Goal: Register for event/course

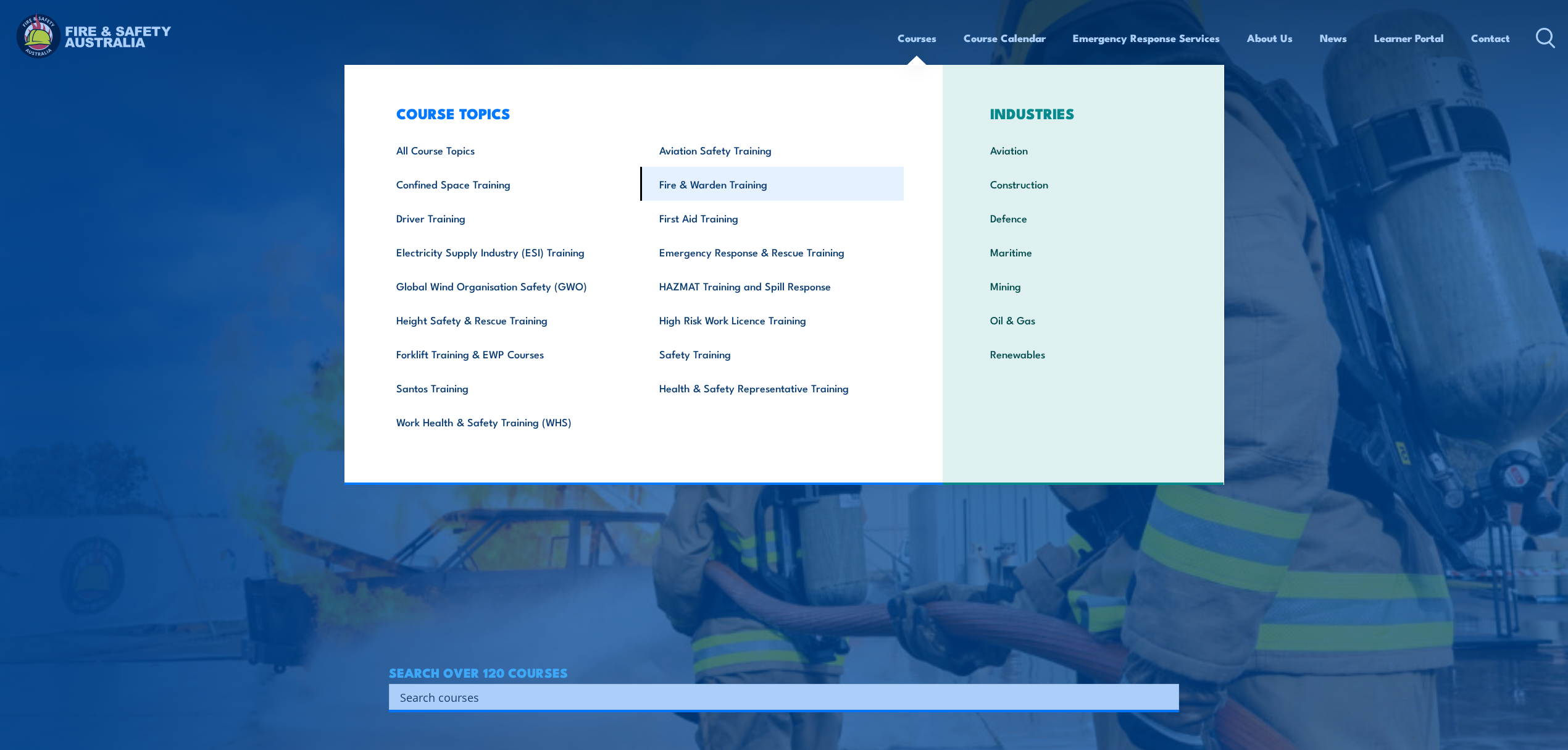
click at [763, 173] on link "Fire & Warden Training" at bounding box center [772, 184] width 264 height 34
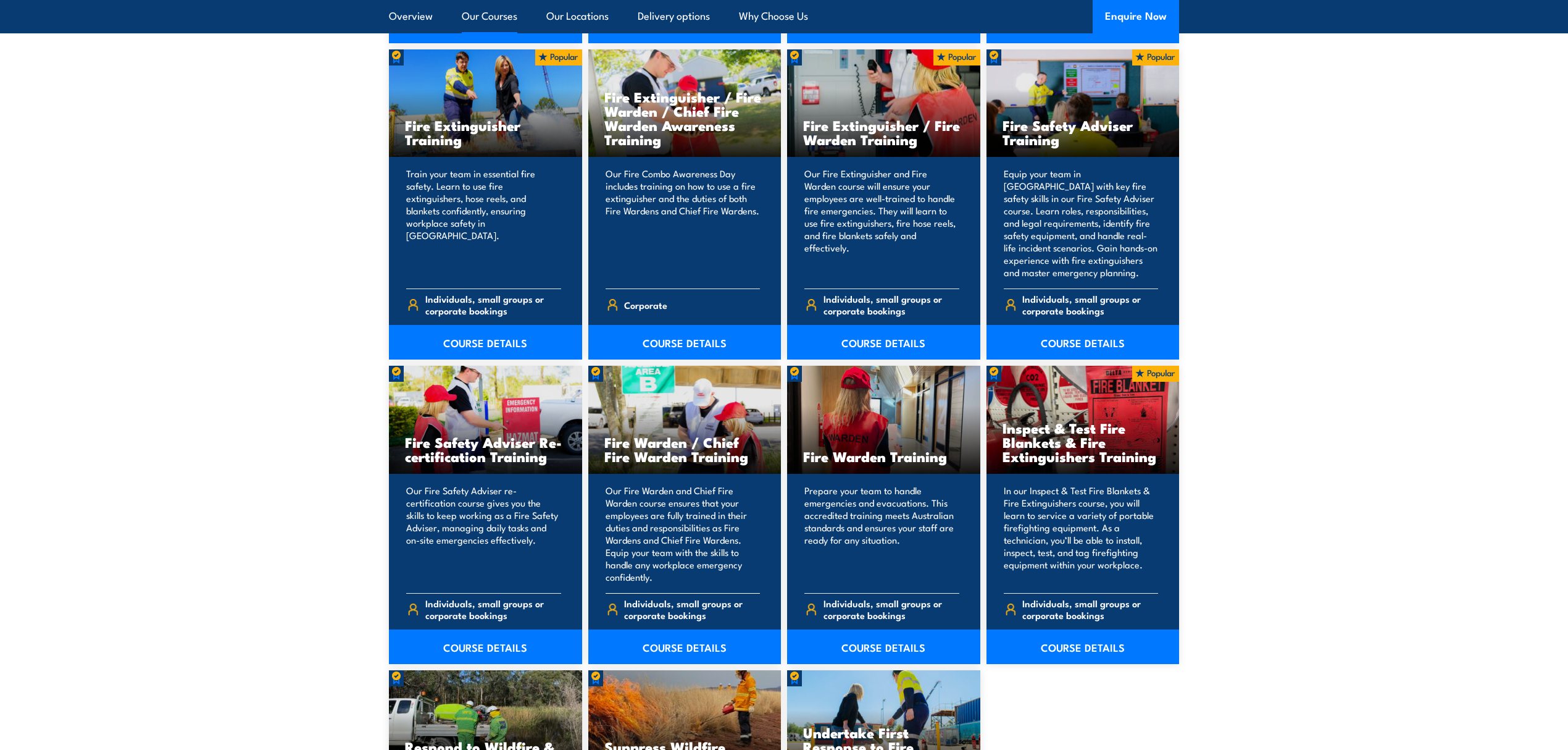
scroll to position [1318, 0]
click at [495, 341] on link "COURSE DETAILS" at bounding box center [485, 342] width 193 height 35
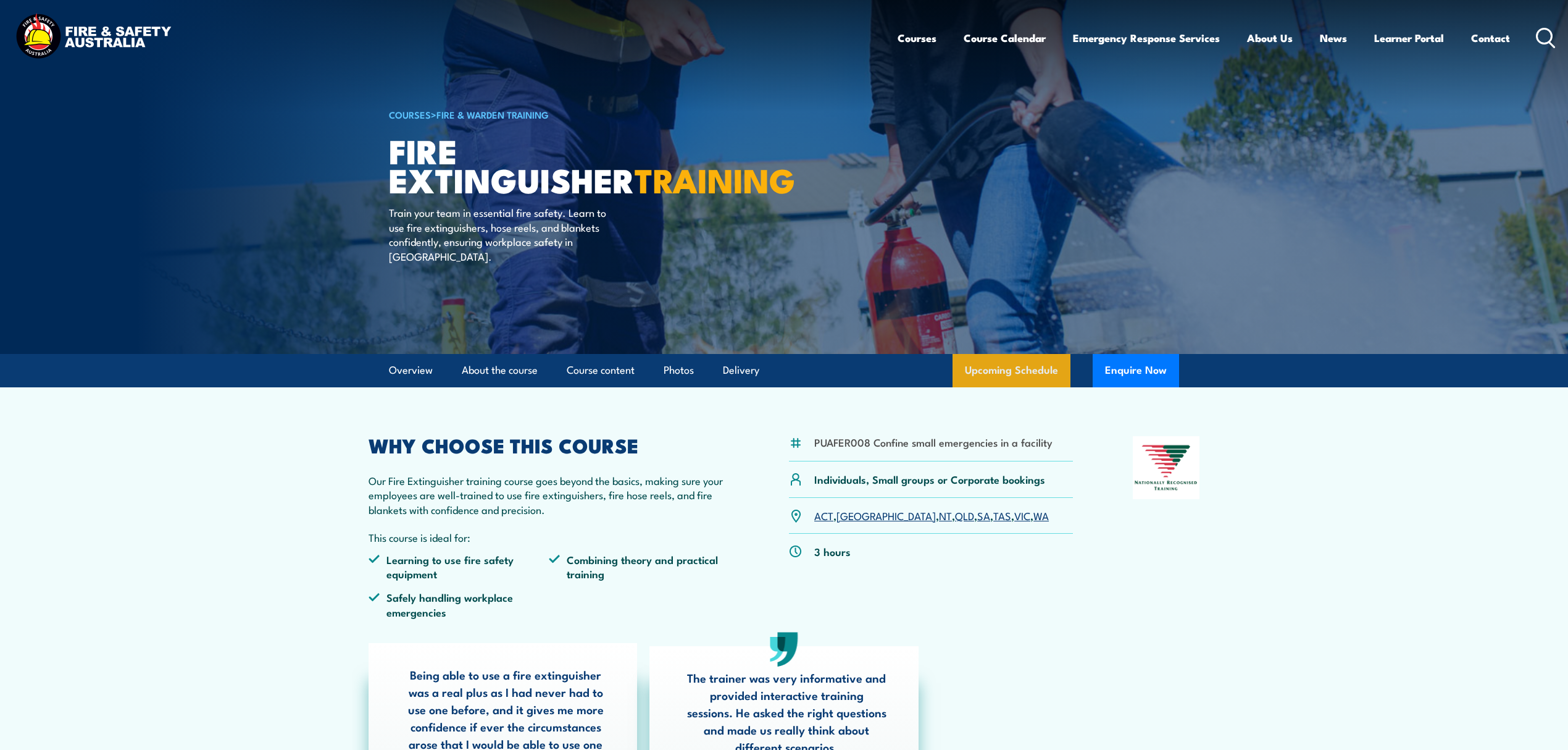
click at [1004, 358] on link "Upcoming Schedule" at bounding box center [1011, 370] width 118 height 33
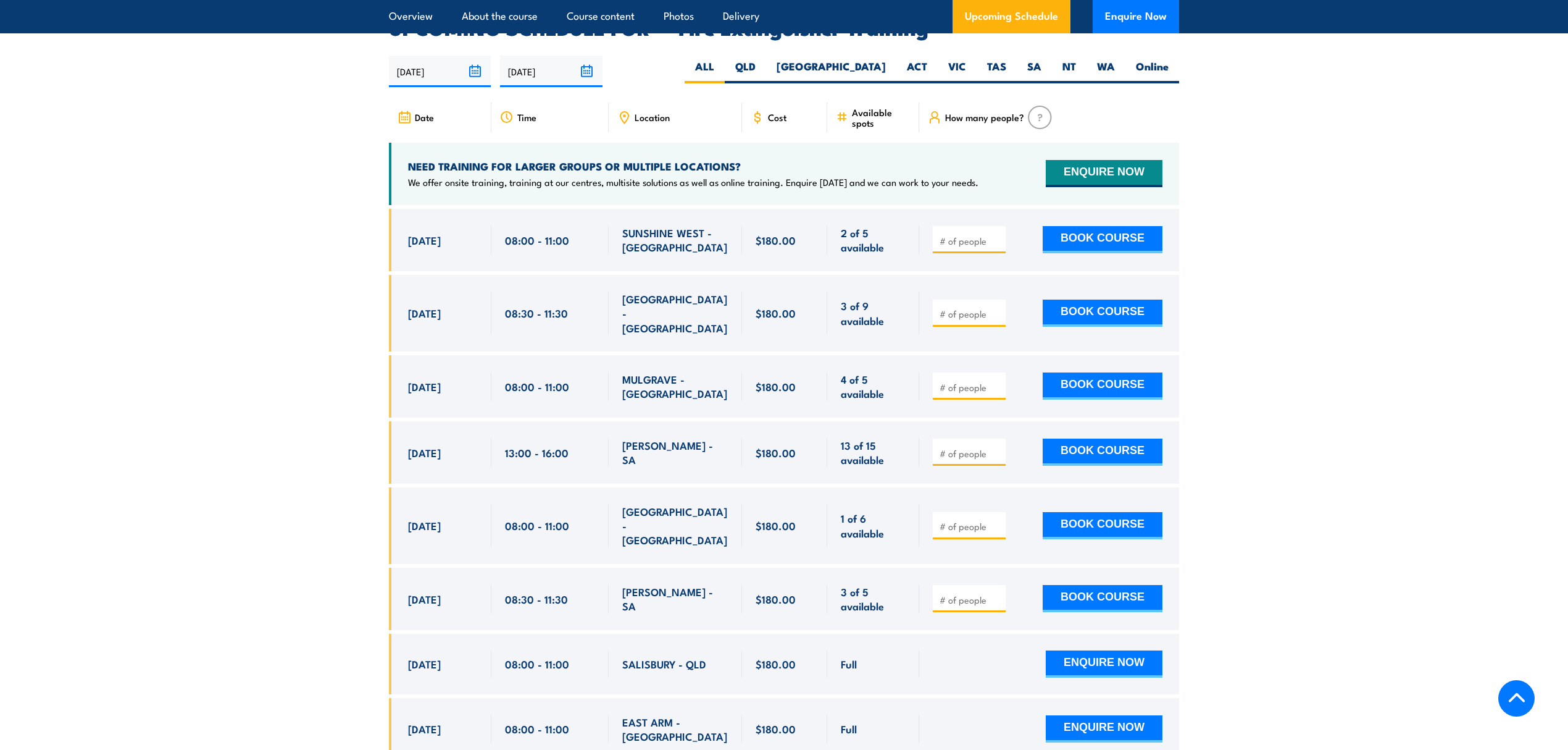
scroll to position [1990, 0]
